Goal: Task Accomplishment & Management: Use online tool/utility

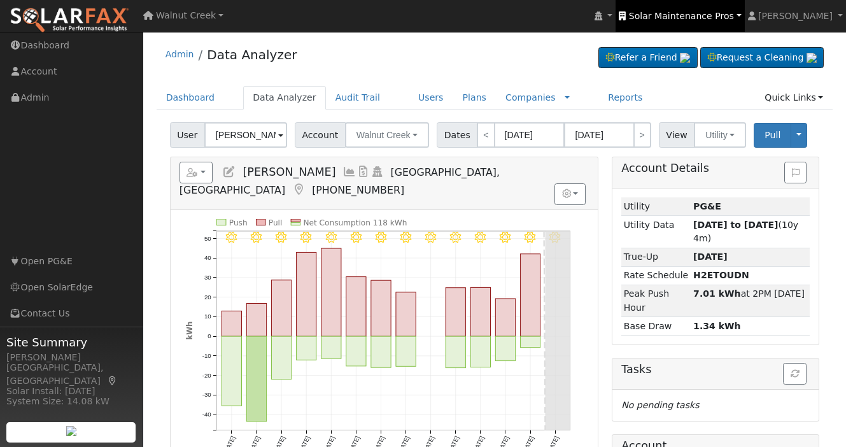
click at [734, 14] on span "Solar Maintenance Pros" at bounding box center [681, 16] width 105 height 10
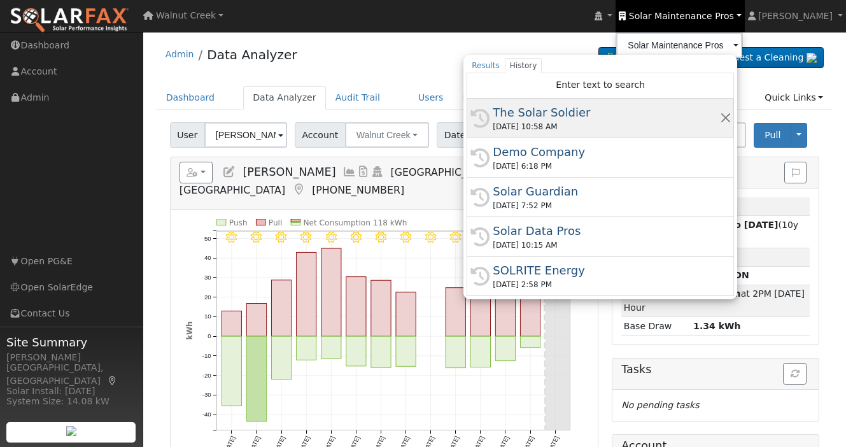
click at [669, 111] on div "The Solar Soldier" at bounding box center [606, 112] width 227 height 17
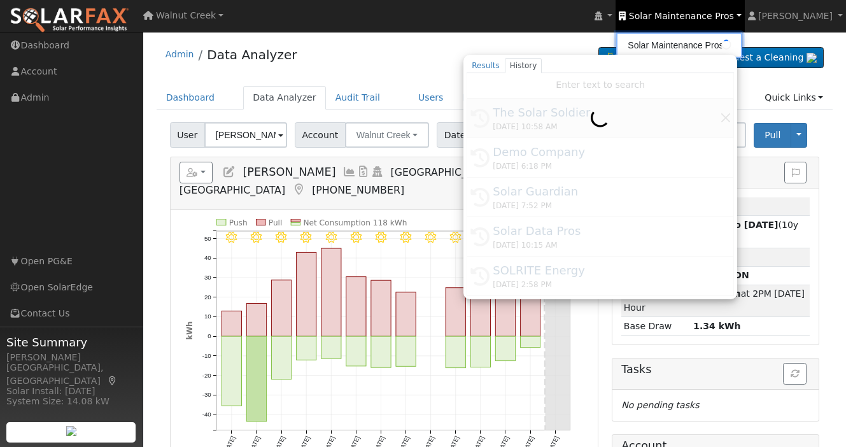
type input "The Solar Soldier"
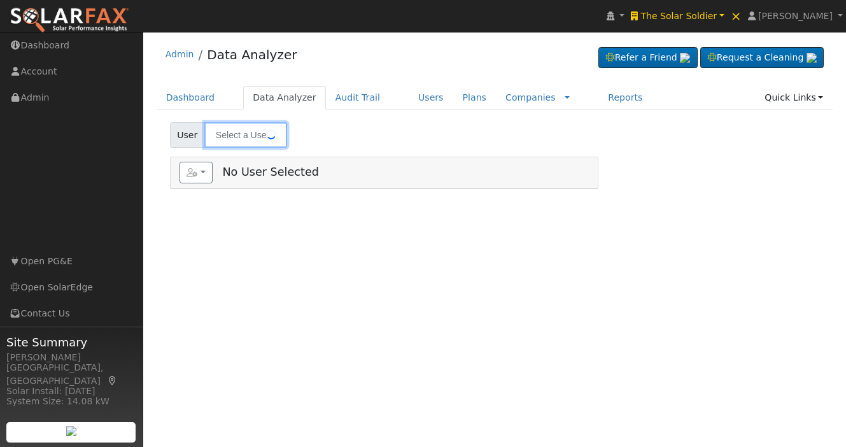
type input "[PERSON_NAME]"
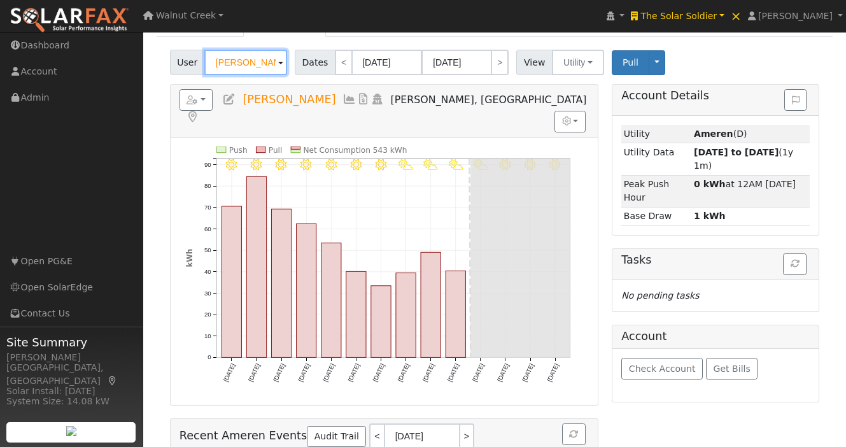
scroll to position [169, 0]
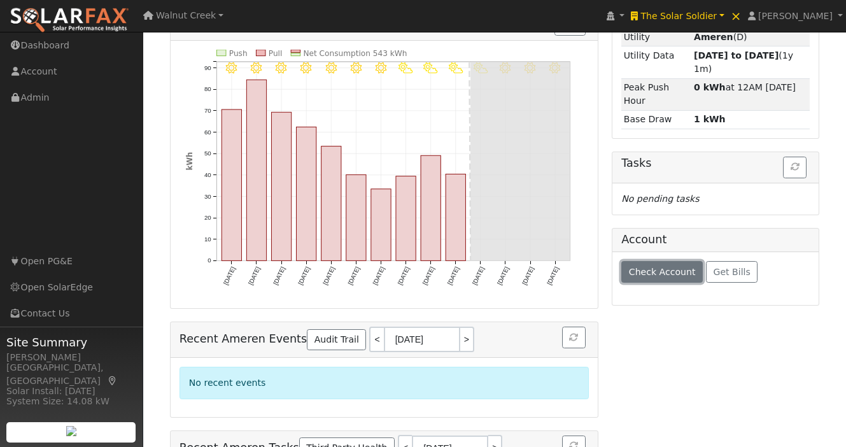
click at [649, 272] on span "Check Account" at bounding box center [662, 272] width 67 height 10
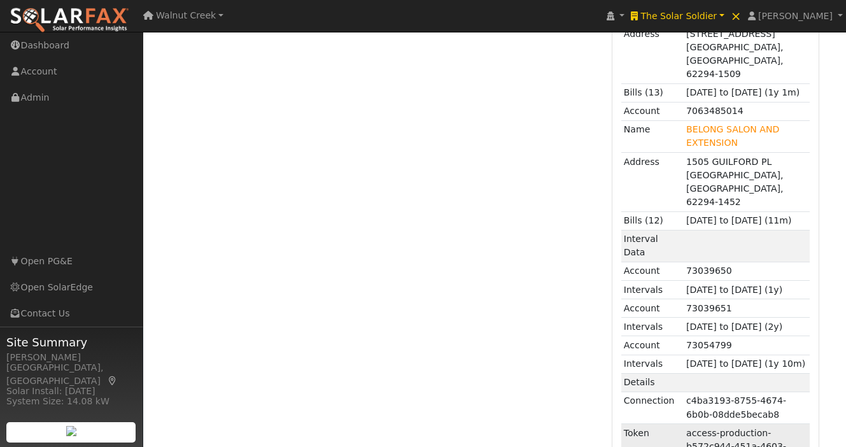
scroll to position [960, 0]
